Goal: Register for event/course

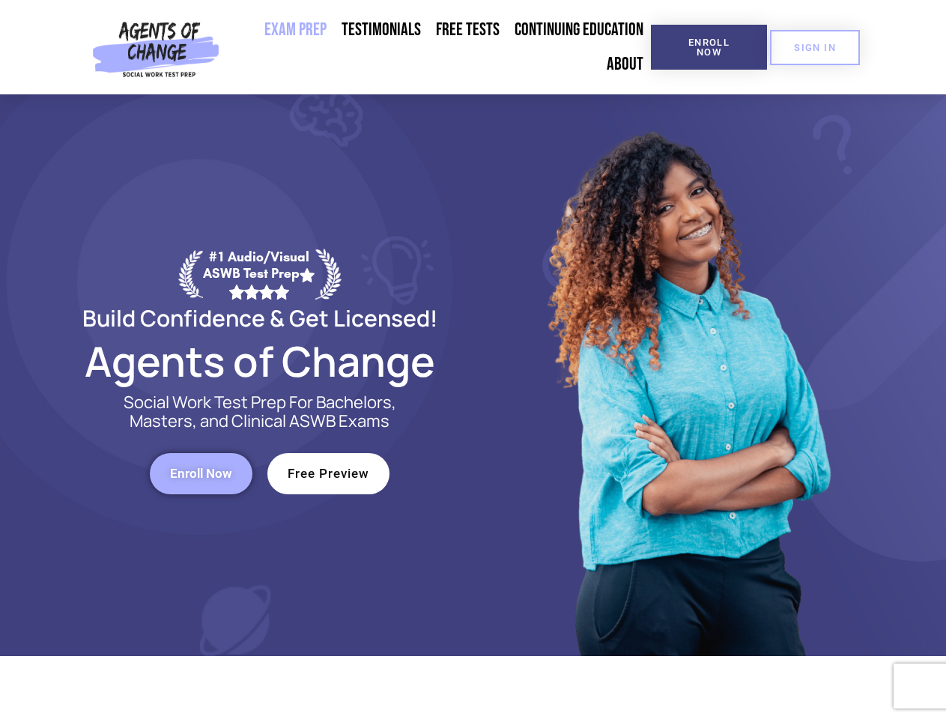
click at [473, 359] on div at bounding box center [686, 374] width 427 height 561
click at [708, 47] on span "Enroll Now" at bounding box center [709, 46] width 68 height 19
click at [815, 47] on span "SIGN IN" at bounding box center [815, 48] width 42 height 10
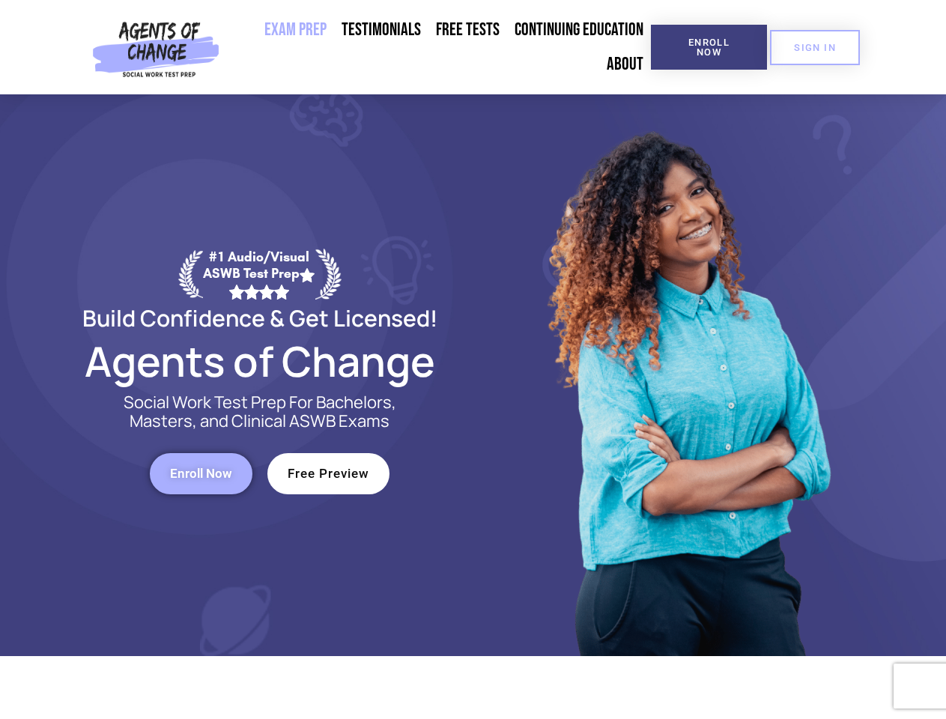
click at [201, 473] on span "Enroll Now" at bounding box center [201, 473] width 62 height 13
click at [328, 473] on span "Free Preview" at bounding box center [328, 473] width 82 height 13
